Goal: Book appointment/travel/reservation

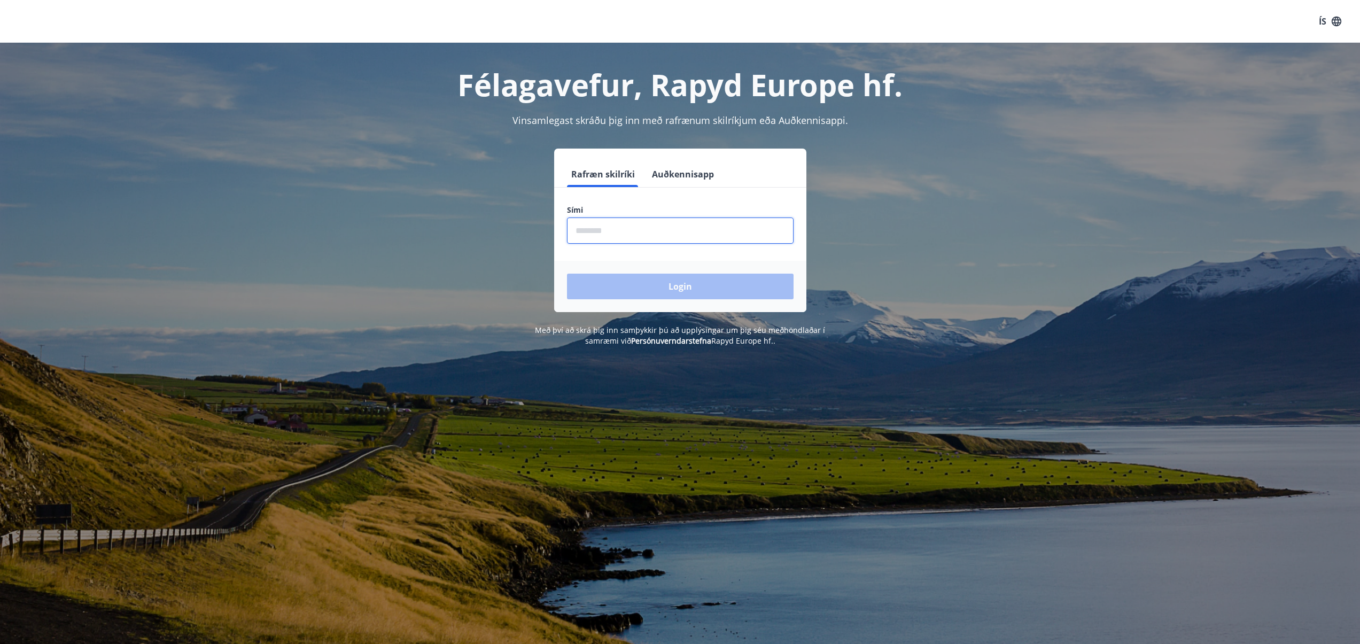
click at [769, 227] on input "phone" at bounding box center [680, 230] width 226 height 26
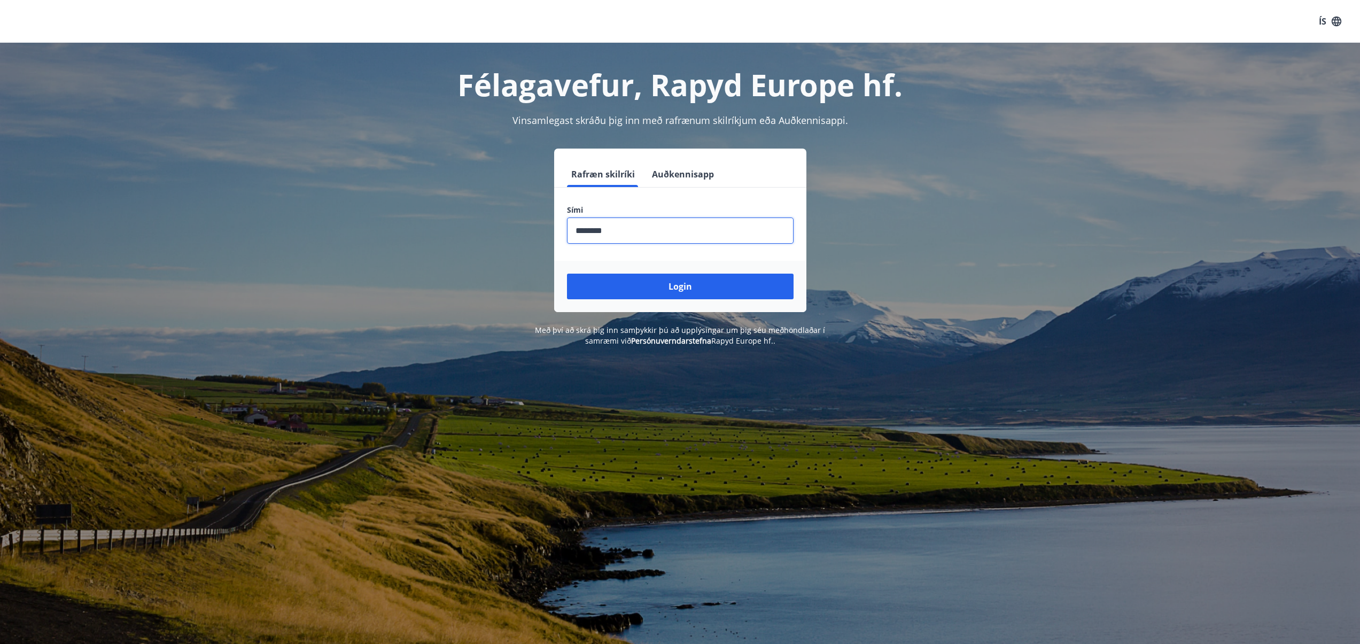
type input "********"
click at [567, 274] on button "Login" at bounding box center [680, 287] width 226 height 26
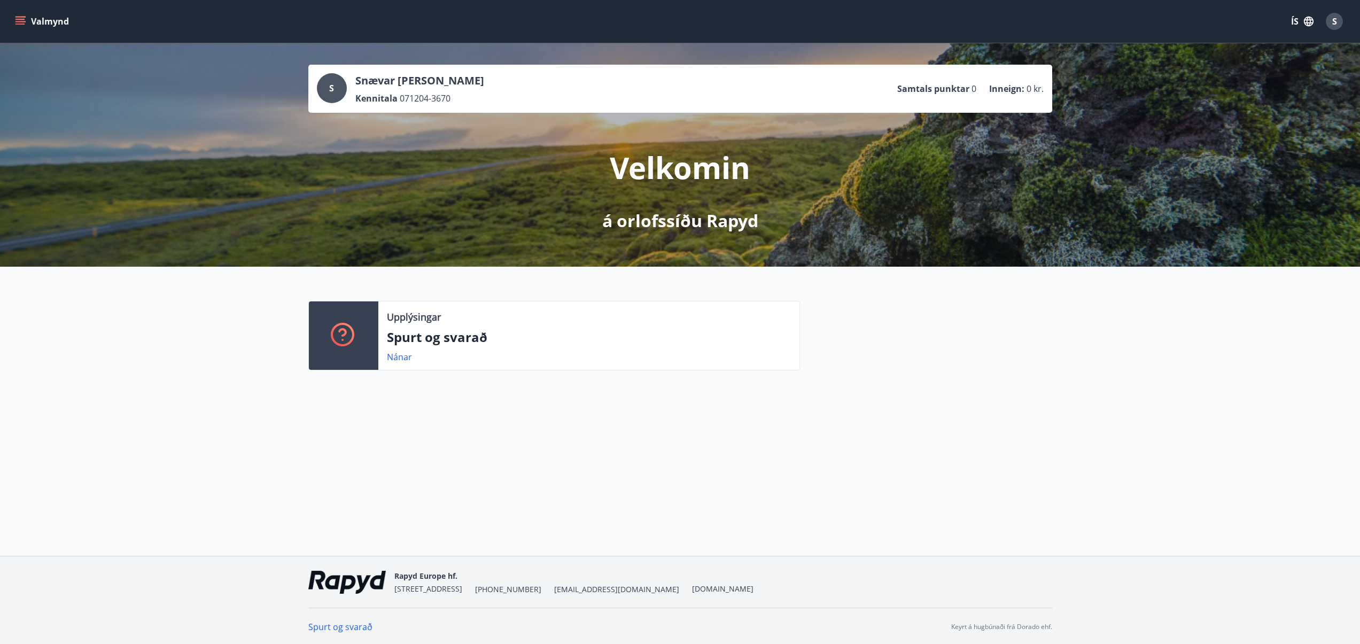
scroll to position [2, 0]
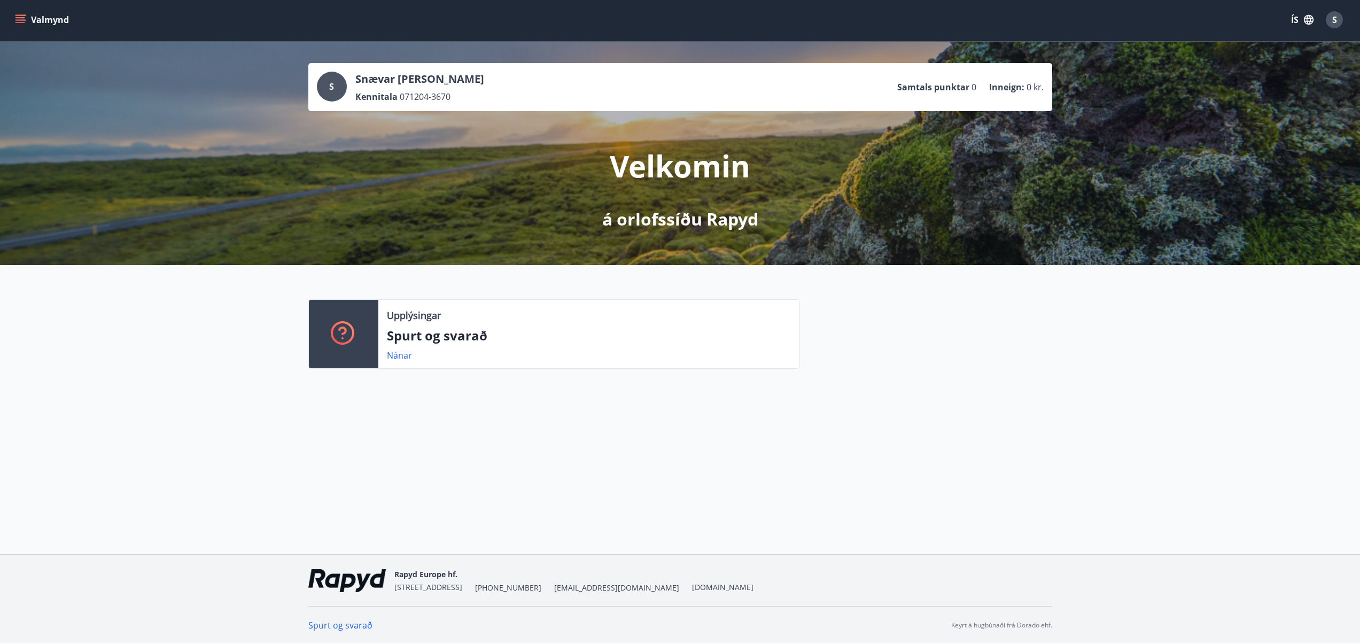
click at [25, 21] on icon "menu" at bounding box center [20, 19] width 11 height 11
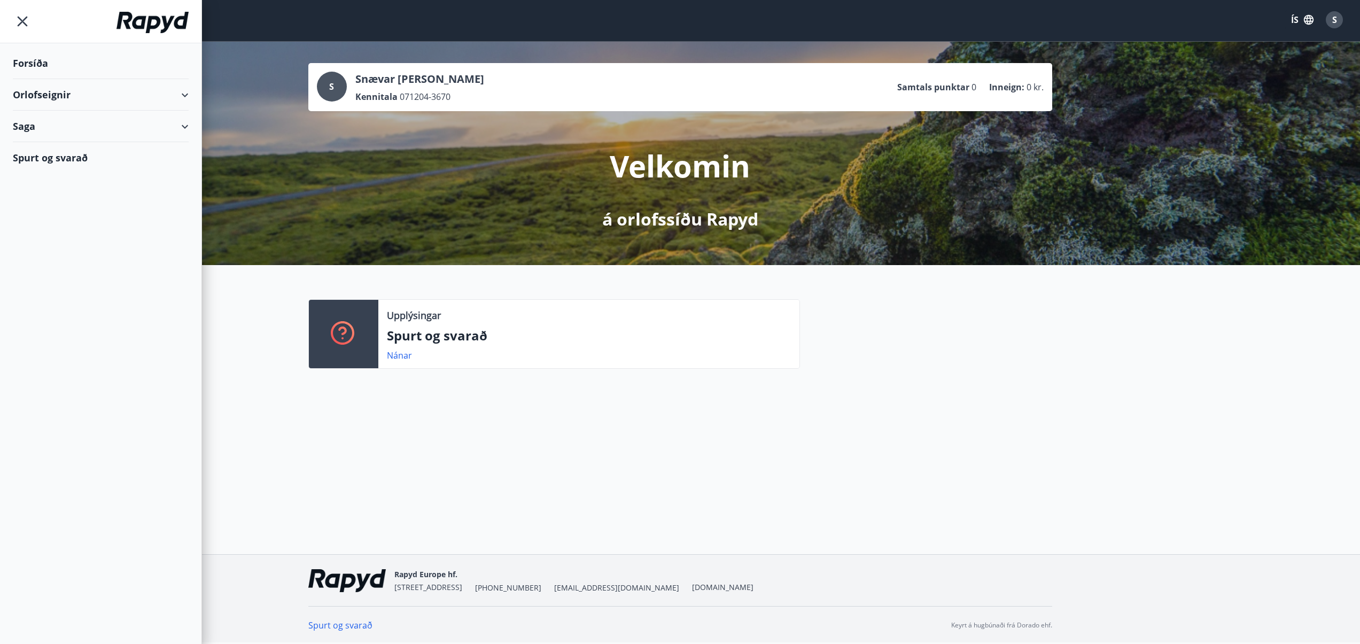
click at [99, 94] on div "Orlofseignir" at bounding box center [101, 95] width 176 height 32
click at [38, 130] on div "Framboð" at bounding box center [100, 122] width 159 height 22
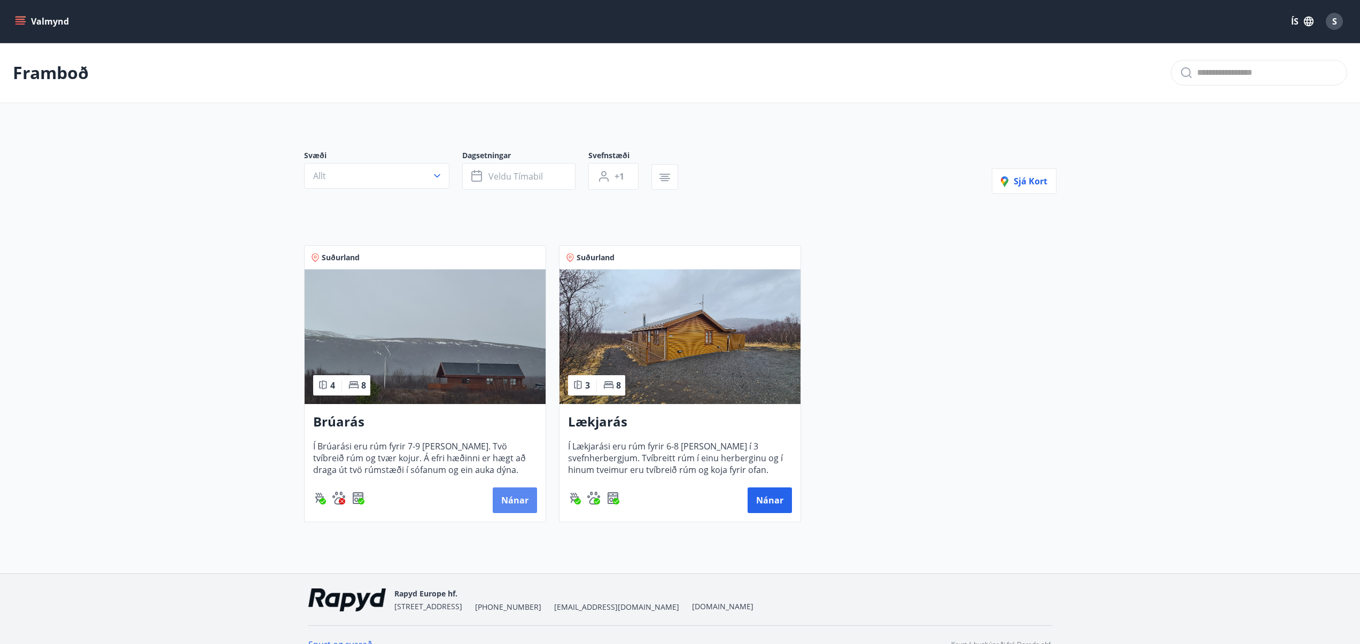
click at [513, 496] on button "Nánar" at bounding box center [515, 500] width 44 height 26
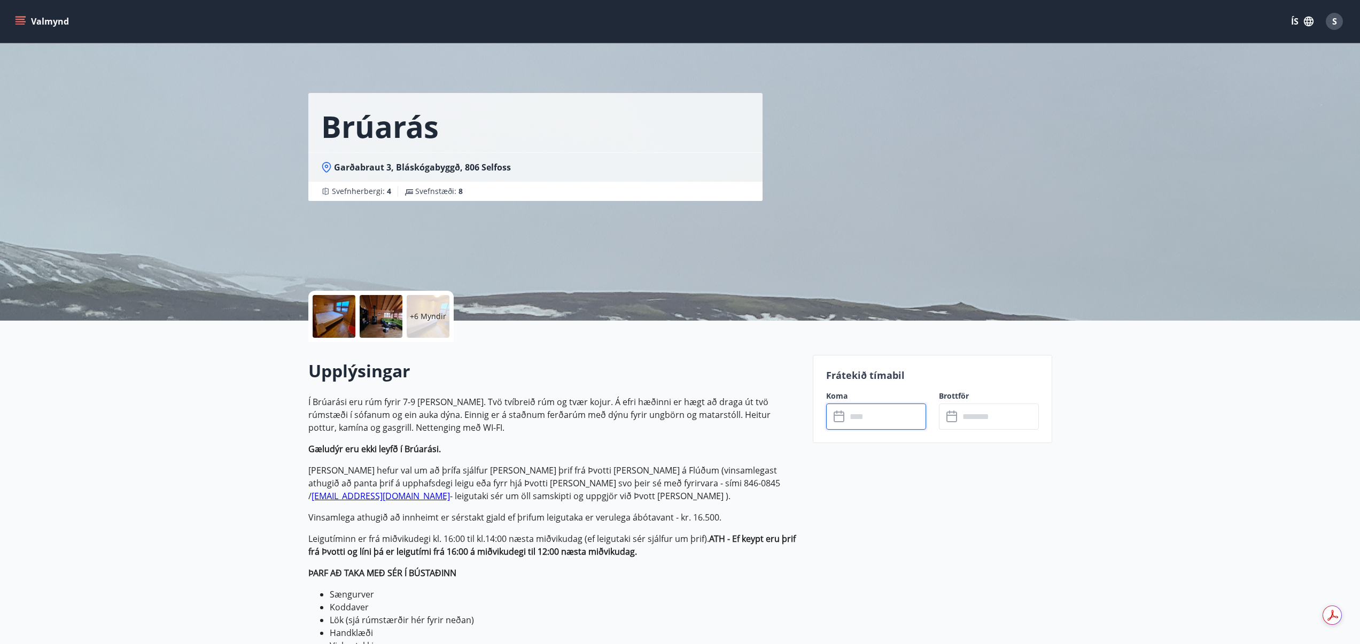
click at [868, 418] on input "text" at bounding box center [886, 416] width 80 height 26
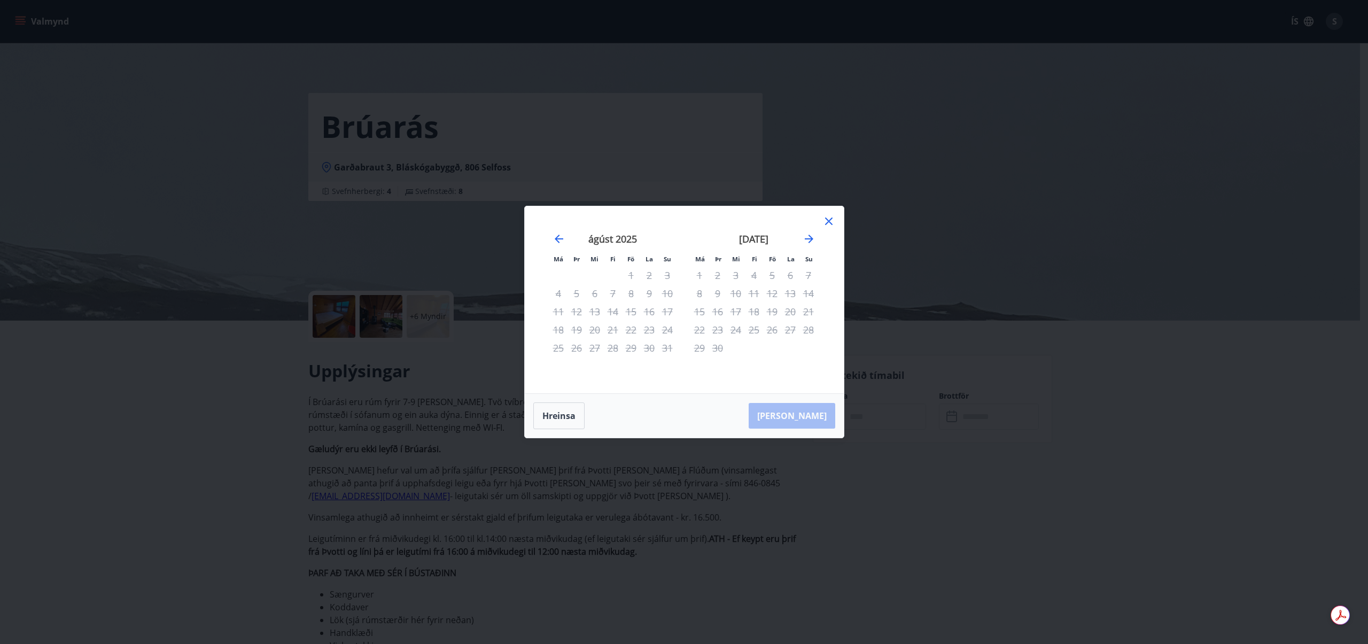
click at [926, 263] on div "Má Þr Mi Fi Fö La Su Má Þr Mi Fi Fö La Su [DATE] 1 2 3 4 5 6 7 8 9 10 11 12 13 …" at bounding box center [684, 322] width 1368 height 644
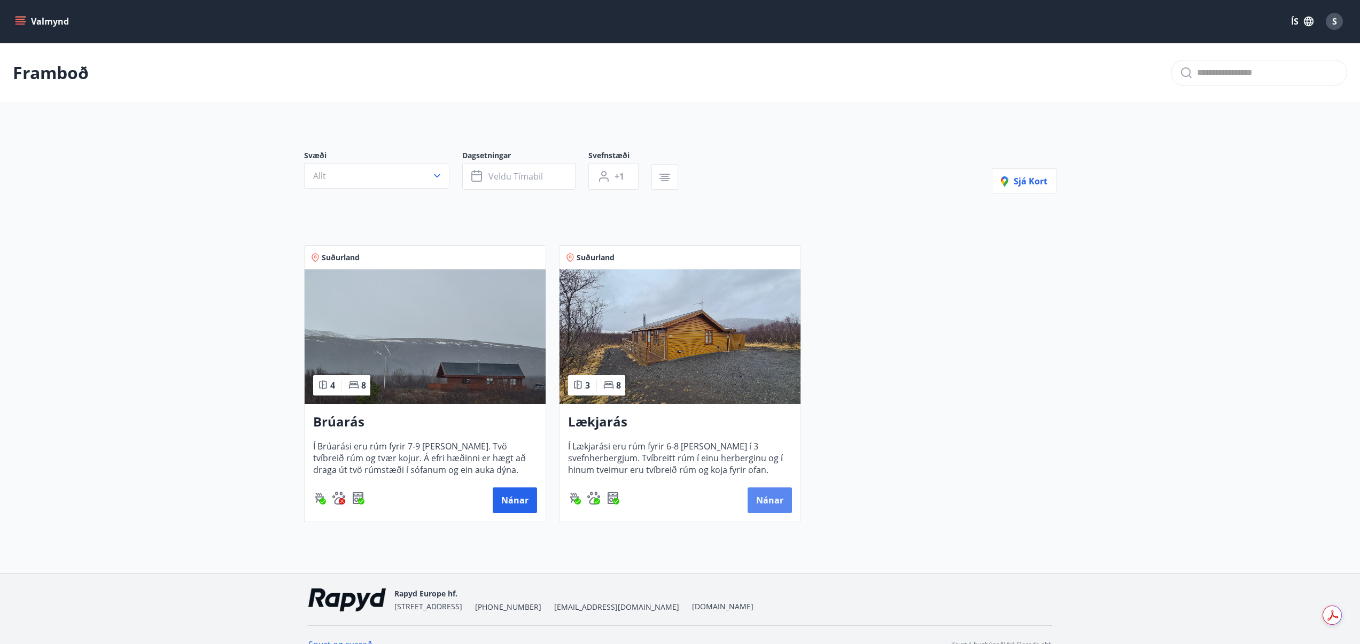
click at [770, 502] on button "Nánar" at bounding box center [769, 500] width 44 height 26
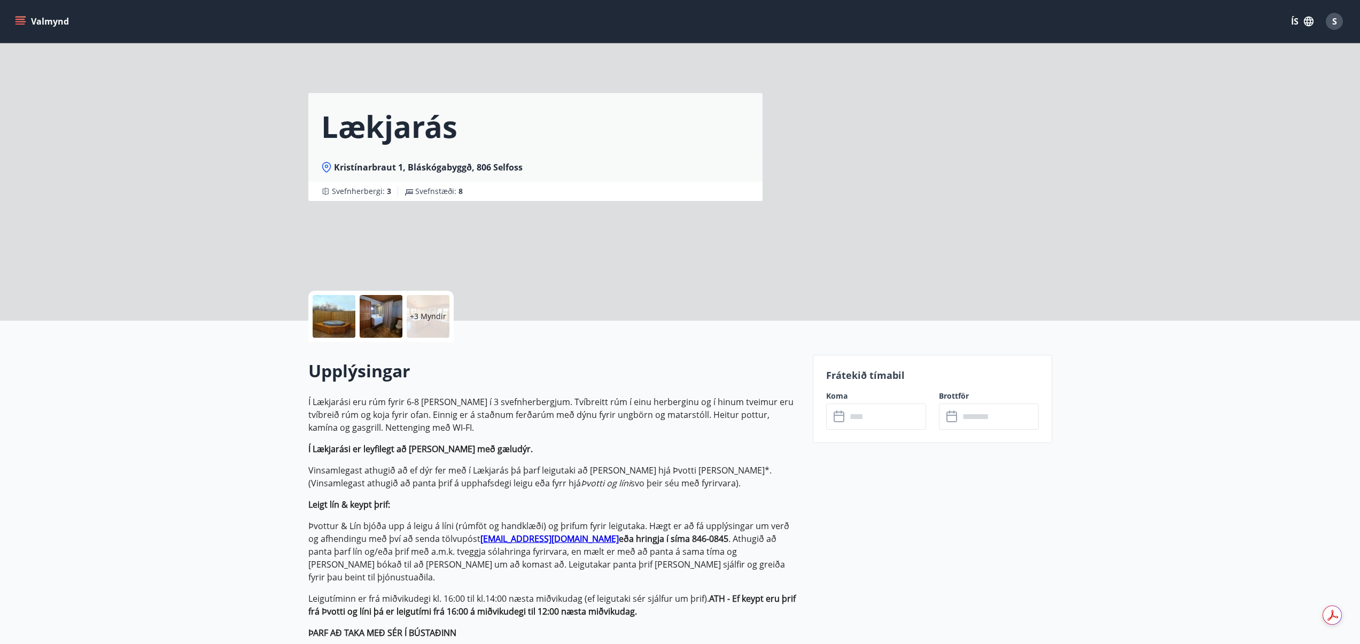
click at [863, 418] on input "text" at bounding box center [886, 416] width 80 height 26
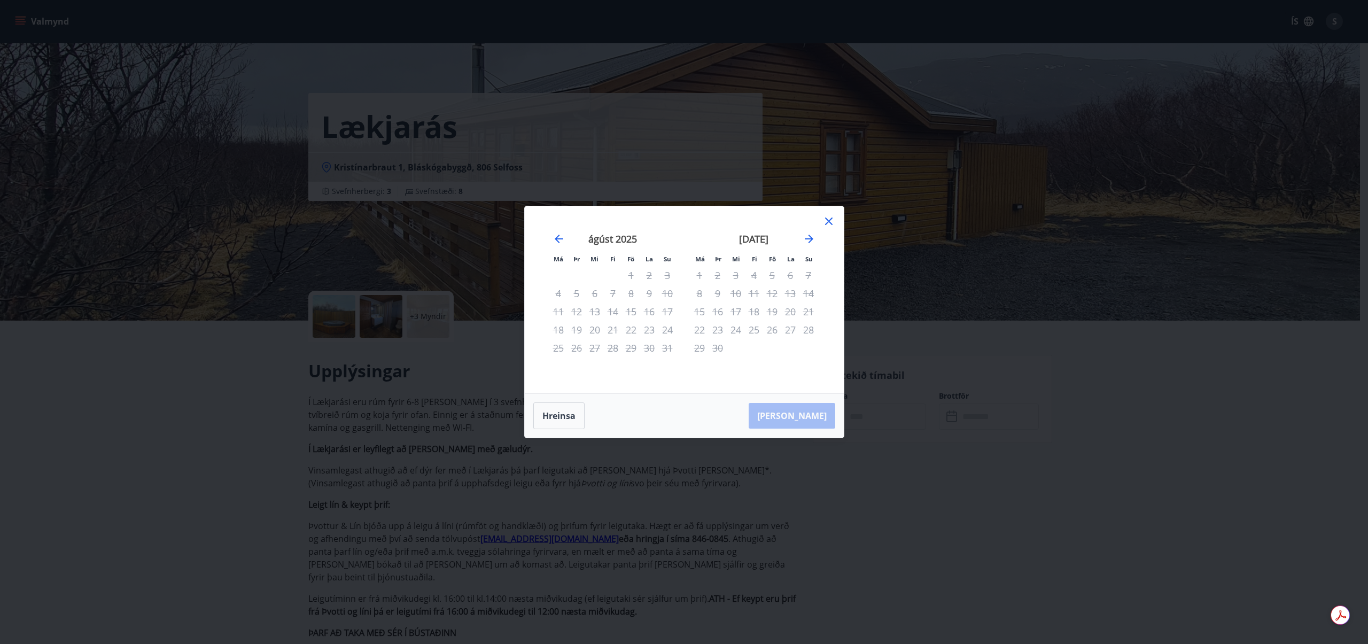
drag, startPoint x: 825, startPoint y: 215, endPoint x: 821, endPoint y: 228, distance: 14.0
click at [824, 215] on icon at bounding box center [828, 221] width 13 height 13
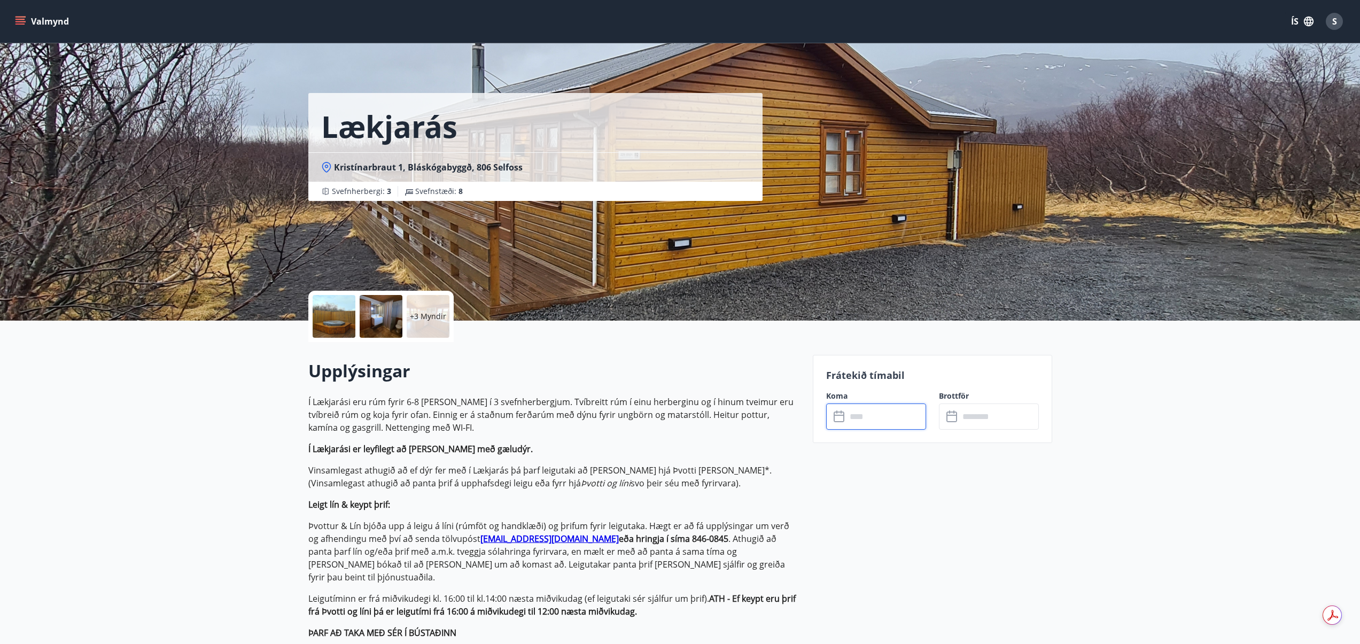
click at [882, 411] on input "text" at bounding box center [886, 416] width 80 height 26
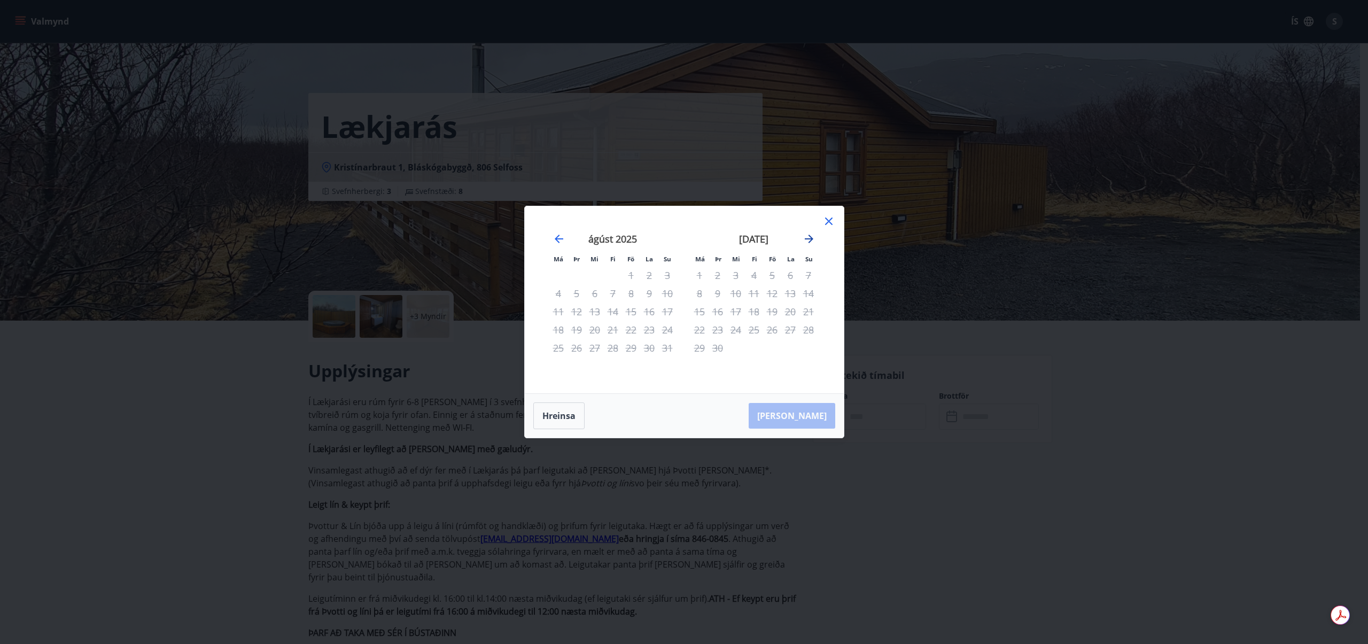
click at [814, 239] on icon "Move forward to switch to the next month." at bounding box center [808, 238] width 13 height 13
click at [902, 309] on div "Má Þr Mi Fi Fö La Su Má Þr Mi Fi Fö La Su [DATE] 1 2 3 4 5 6 7 8 9 10 11 12 13 …" at bounding box center [684, 322] width 1368 height 644
